Goal: Information Seeking & Learning: Learn about a topic

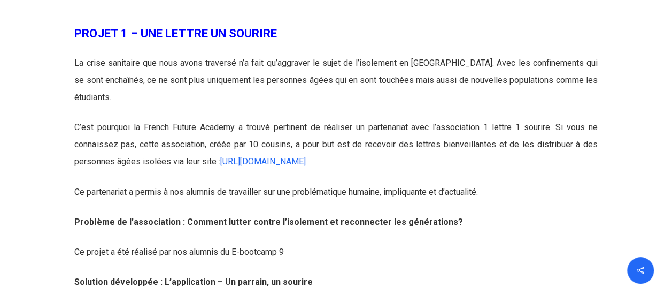
scroll to position [839, 0]
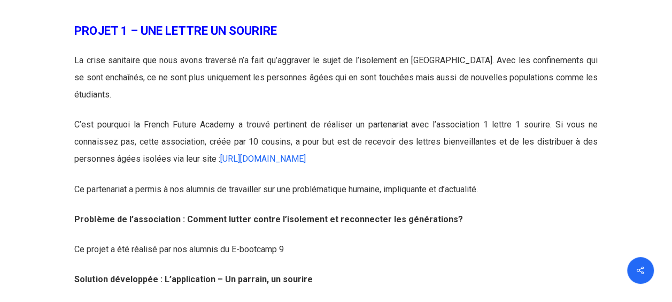
click at [144, 32] on b "PROJET 1 – UNE LETTRE UN SOURIRE" at bounding box center [175, 31] width 202 height 14
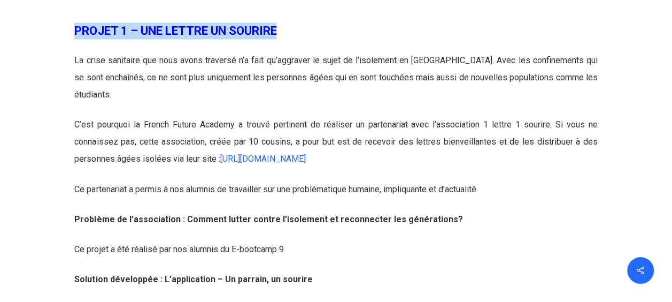
click at [144, 32] on b "PROJET 1 – UNE LETTRE UN SOURIRE" at bounding box center [175, 31] width 202 height 14
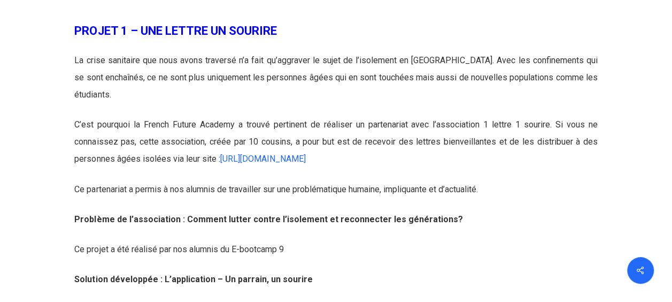
drag, startPoint x: 144, startPoint y: 32, endPoint x: 61, endPoint y: 63, distance: 89.0
click at [61, 63] on div at bounding box center [336, 299] width 666 height 609
click at [182, 123] on span "C’est pourquoi la French Future Academy a trouvé pertinent de réaliser un parte…" at bounding box center [335, 141] width 523 height 44
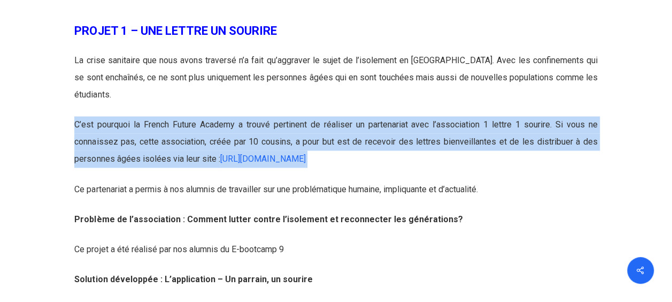
click at [182, 123] on span "C’est pourquoi la French Future Academy a trouvé pertinent de réaliser un parte…" at bounding box center [335, 141] width 523 height 44
drag, startPoint x: 182, startPoint y: 123, endPoint x: 144, endPoint y: 132, distance: 38.9
click at [144, 132] on p "C’est pourquoi la French Future Academy a trouvé pertinent de réaliser un parte…" at bounding box center [335, 148] width 523 height 64
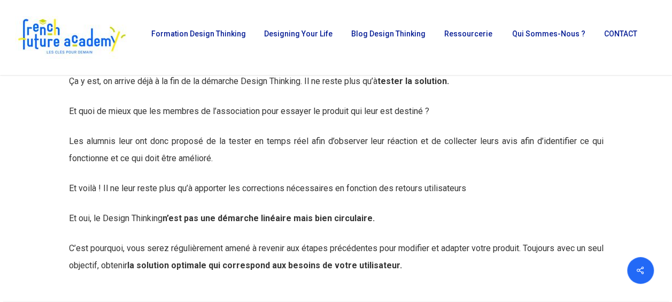
scroll to position [3200, 0]
